Goal: Check status: Check status

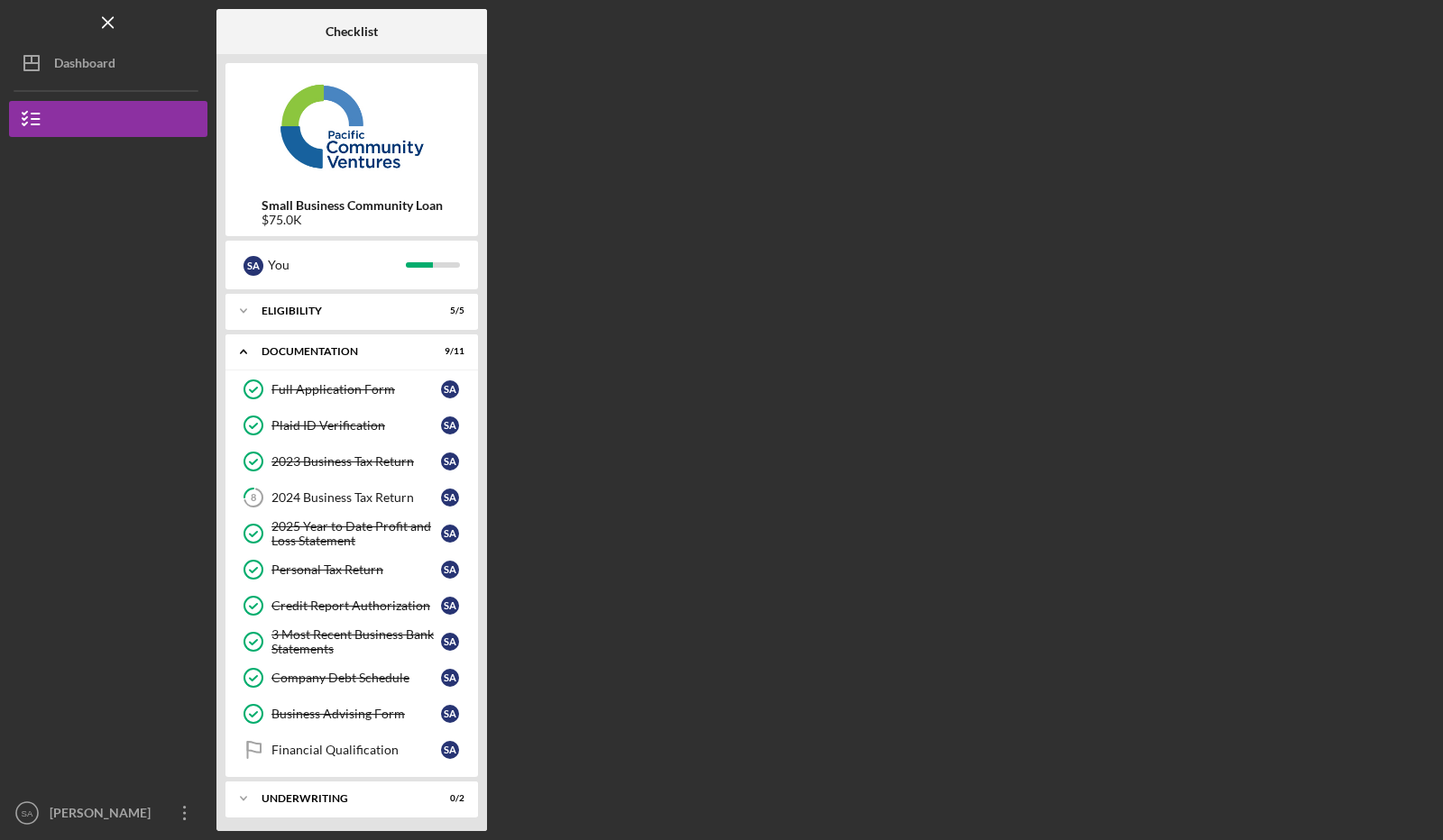
click at [340, 495] on div "2024 Business Tax Return" at bounding box center [356, 498] width 169 height 15
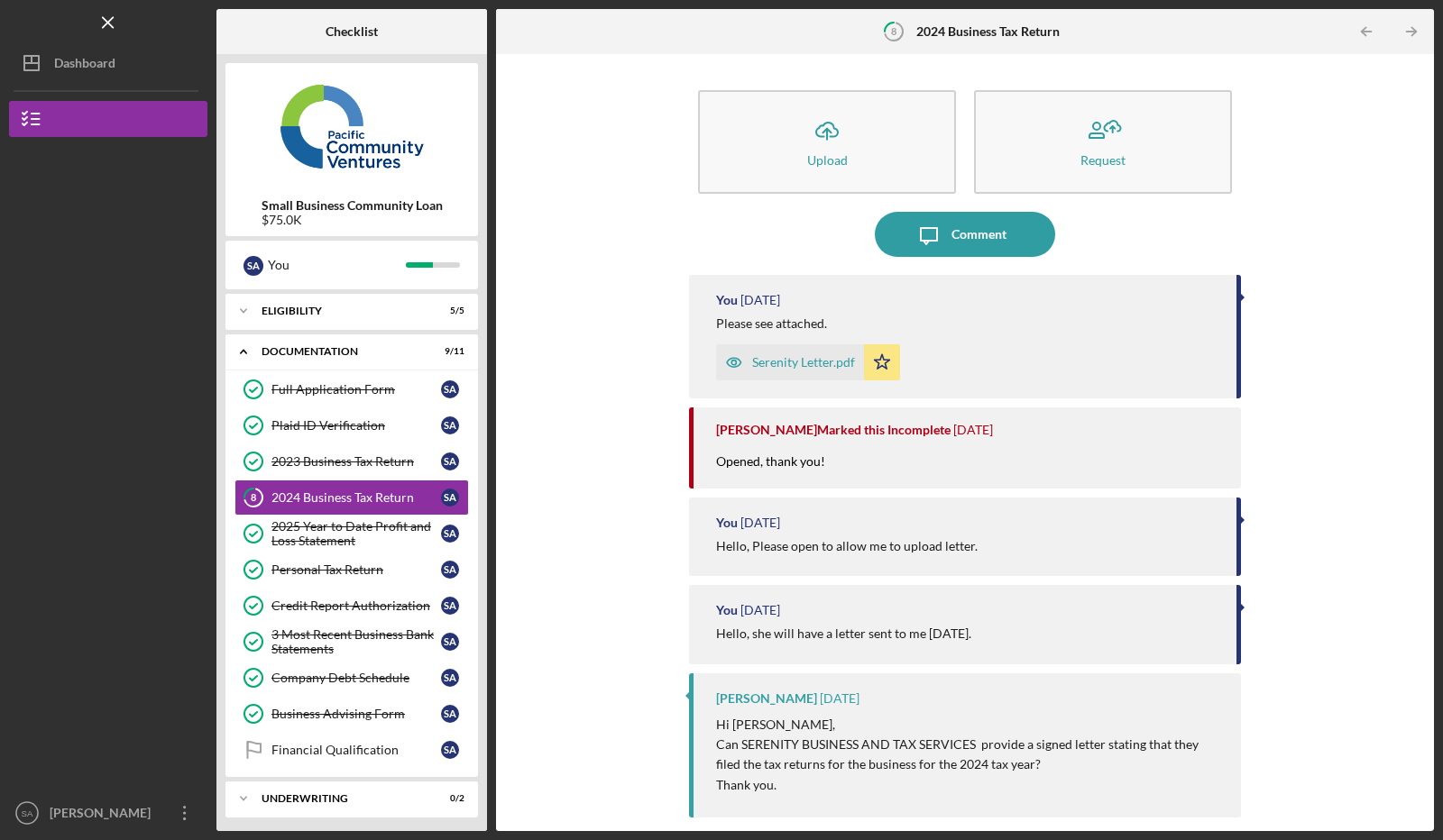
click at [72, 60] on div "Dashboard" at bounding box center [84, 66] width 61 height 41
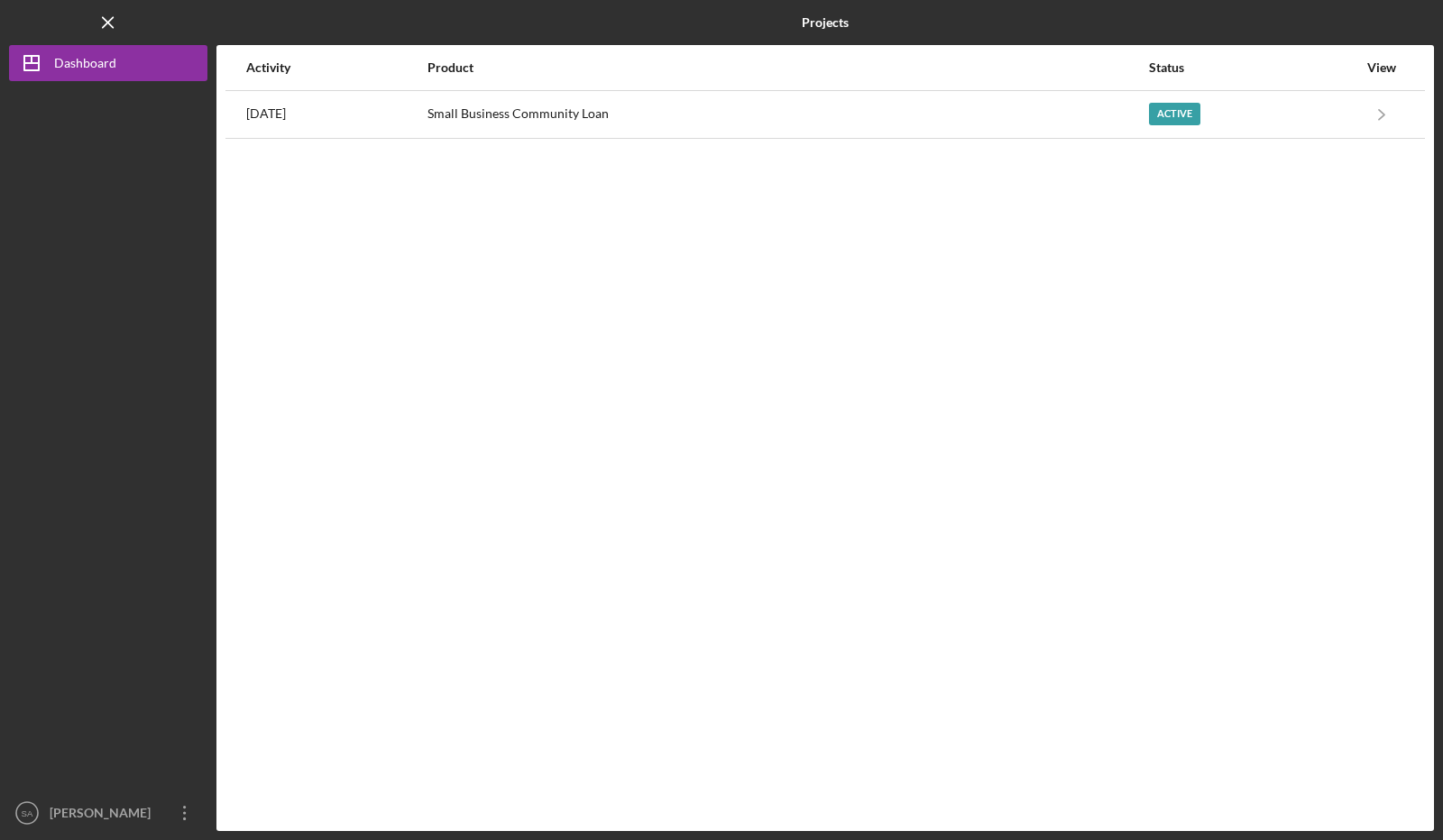
click at [1335, 114] on div "Active" at bounding box center [1252, 114] width 208 height 45
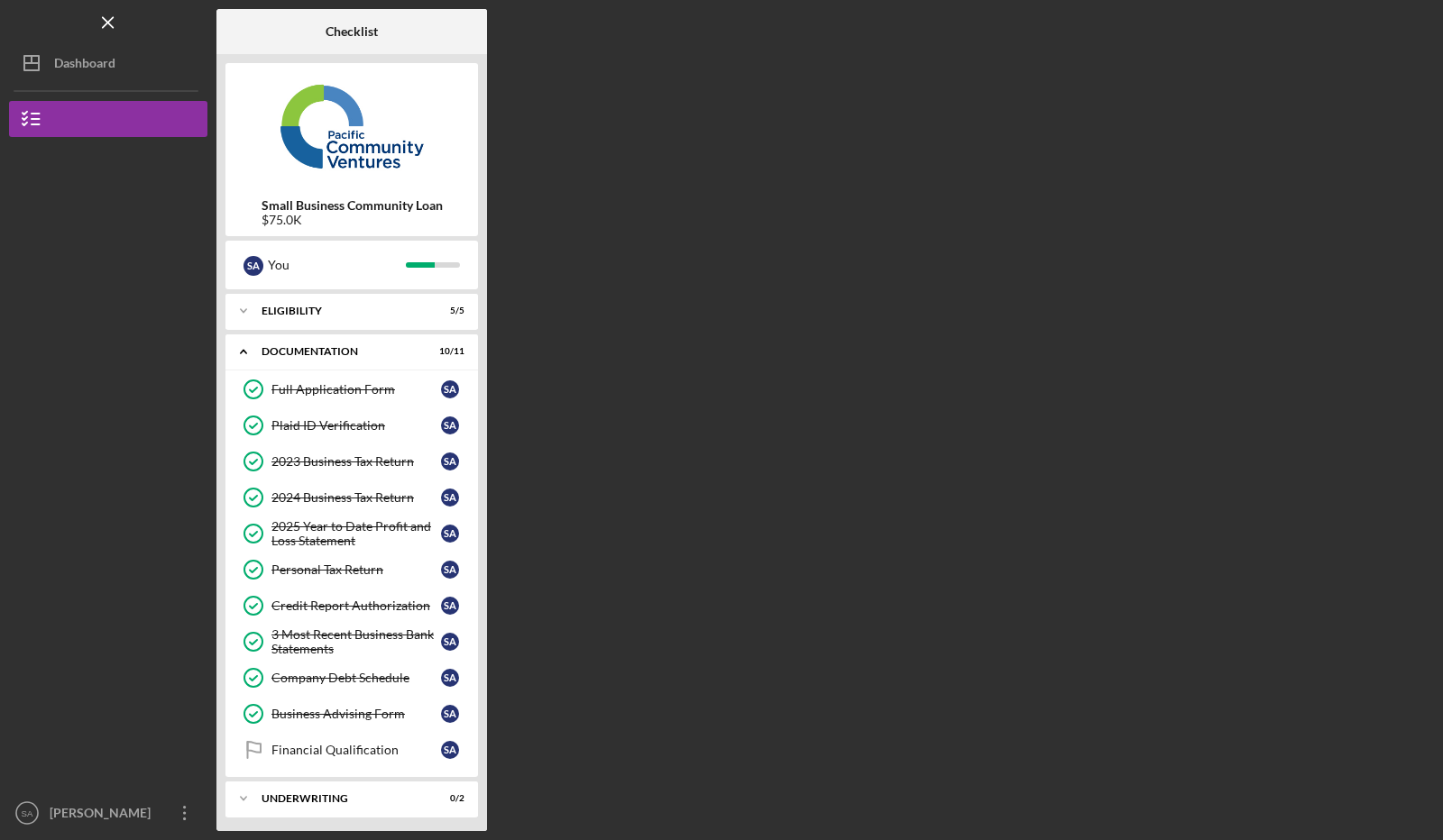
scroll to position [26, 0]
